Goal: Navigation & Orientation: Find specific page/section

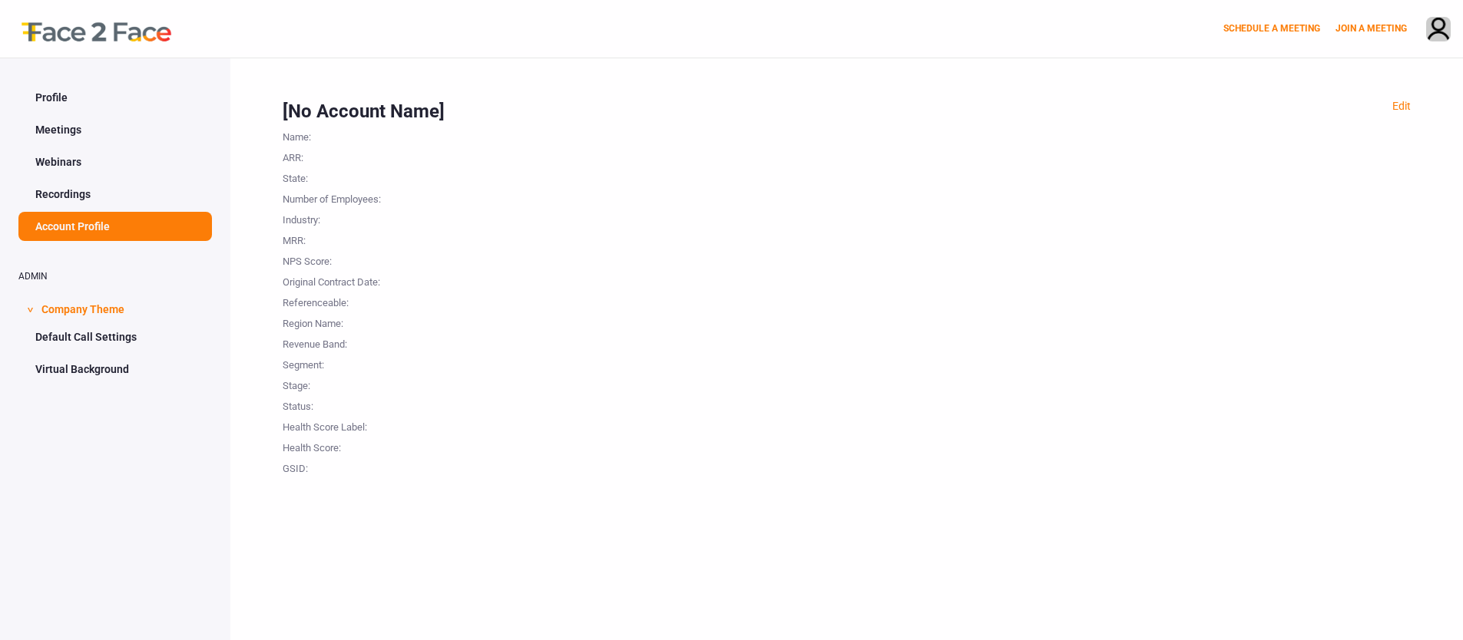
click at [48, 98] on link "Profile" at bounding box center [114, 97] width 193 height 29
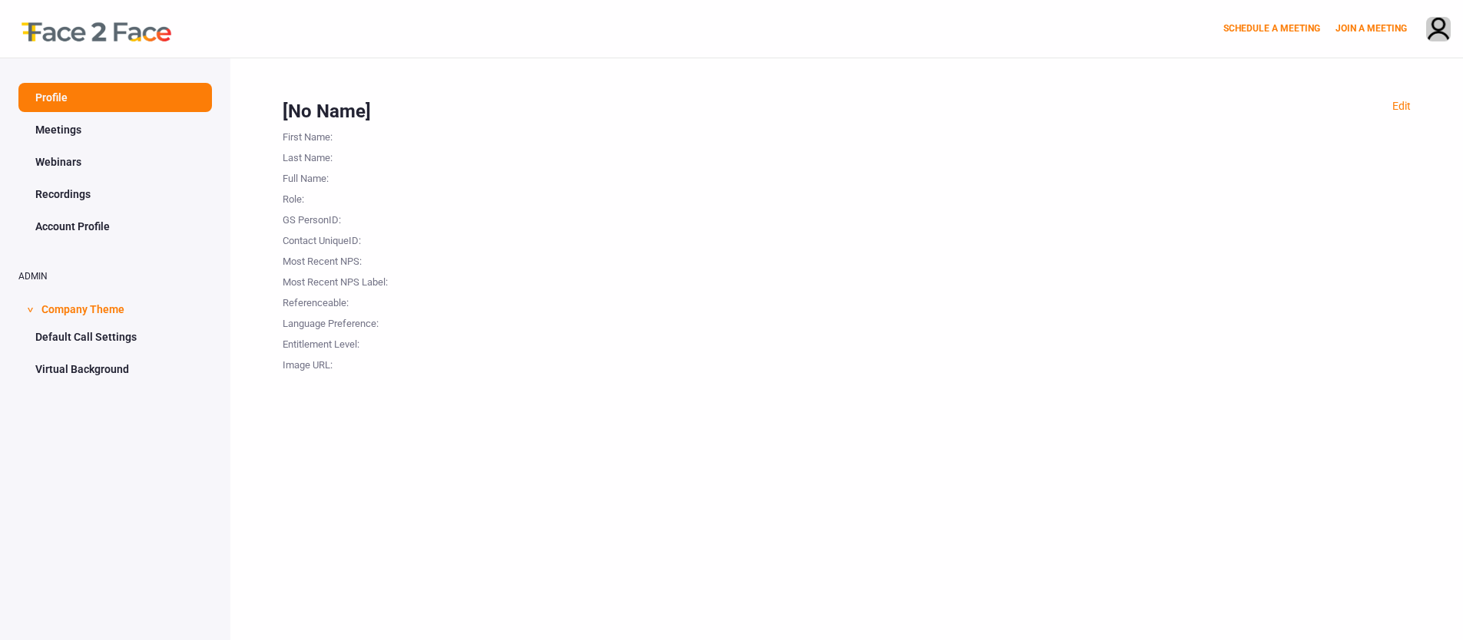
click at [66, 135] on link "Meetings" at bounding box center [114, 129] width 193 height 29
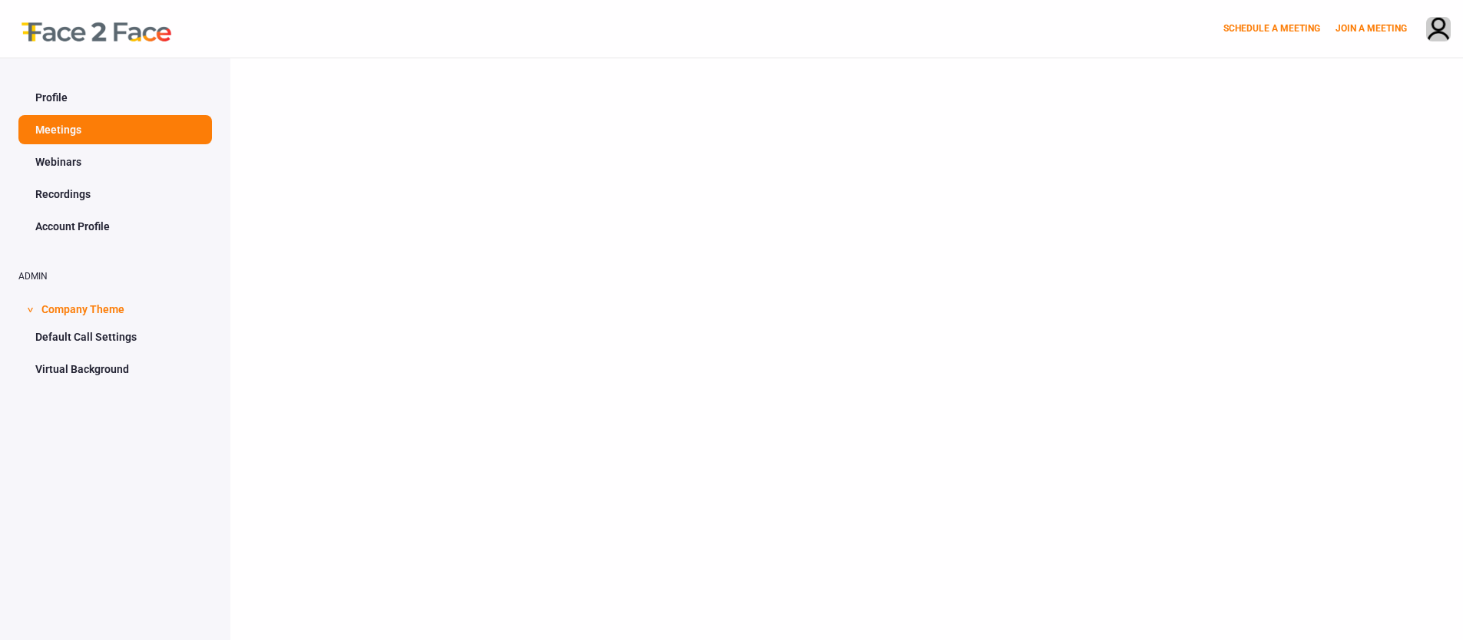
click at [68, 159] on link "Webinars" at bounding box center [114, 161] width 193 height 29
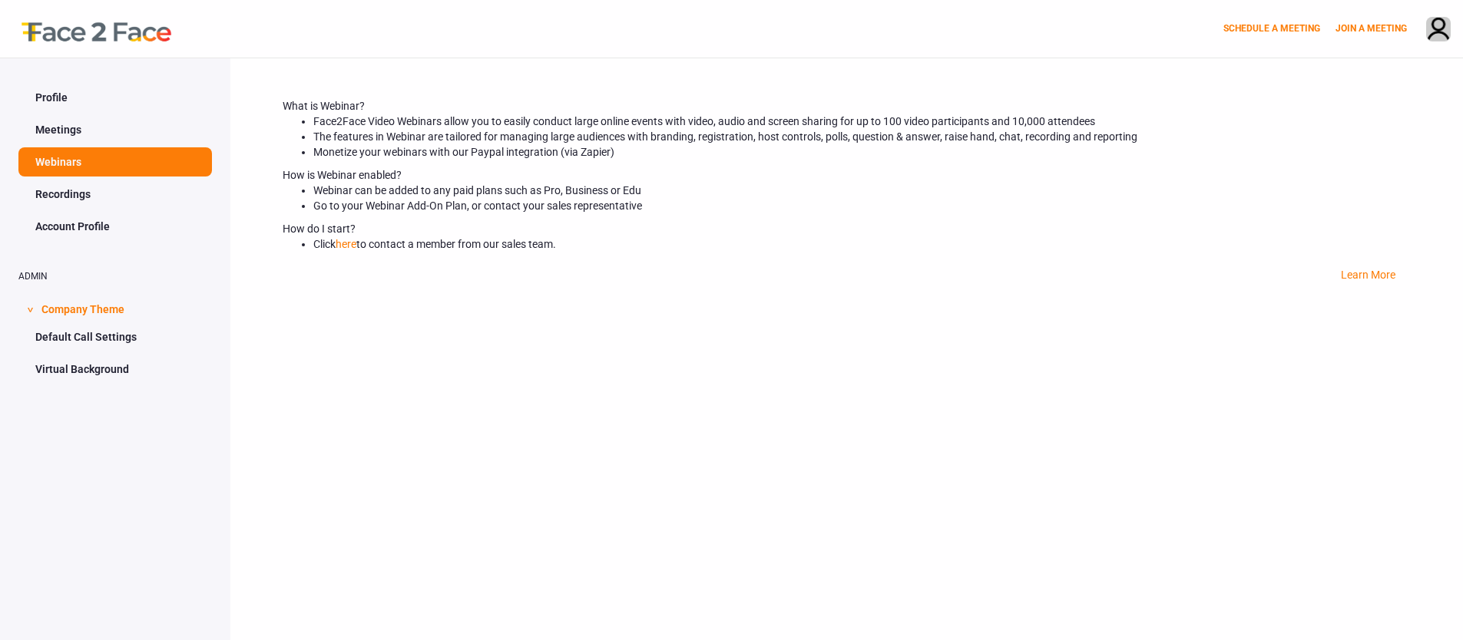
click at [69, 195] on link "Recordings" at bounding box center [114, 194] width 193 height 29
